Goal: Transaction & Acquisition: Purchase product/service

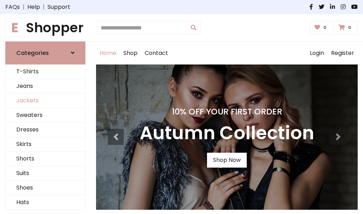
click at [45, 101] on link "Jackets" at bounding box center [45, 100] width 79 height 15
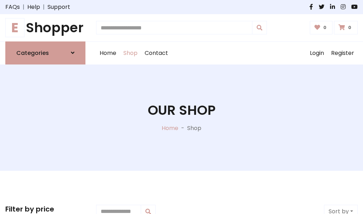
scroll to position [320, 0]
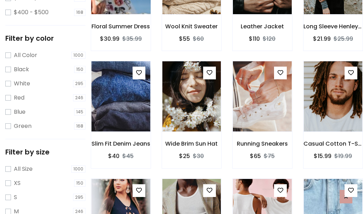
scroll to position [36, 0]
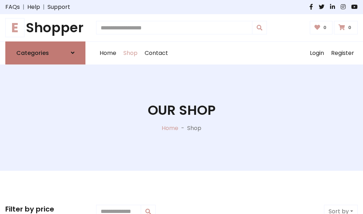
click at [45, 53] on h6 "Categories" at bounding box center [32, 53] width 33 height 7
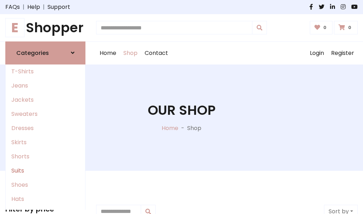
click at [45, 170] on link "Suits" at bounding box center [45, 171] width 79 height 14
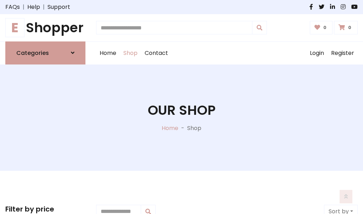
scroll to position [512, 0]
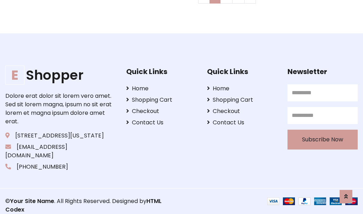
scroll to position [0, 0]
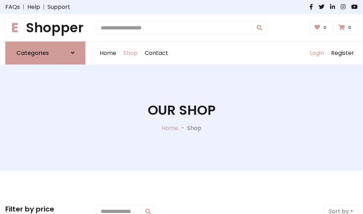
click at [316, 53] on link "Login" at bounding box center [316, 53] width 21 height 23
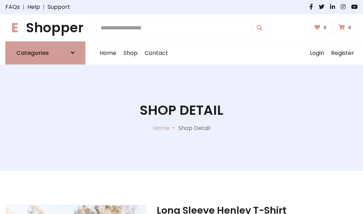
scroll to position [662, 0]
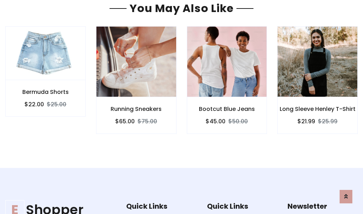
scroll to position [661, 0]
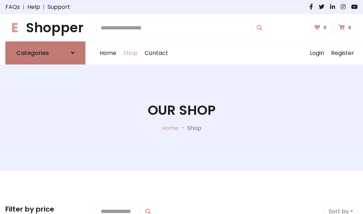
click at [73, 53] on icon at bounding box center [73, 53] width 4 height 6
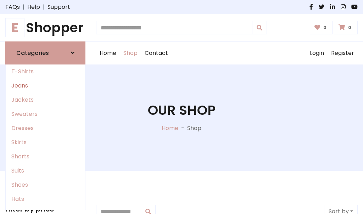
click at [45, 85] on link "Jeans" at bounding box center [45, 86] width 79 height 14
